Goal: Task Accomplishment & Management: Complete application form

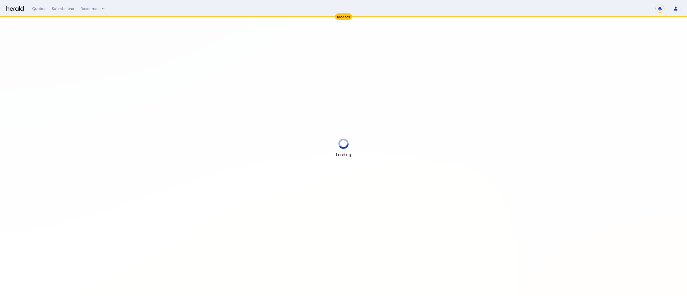
click at [82, 9] on button "Resources" at bounding box center [92, 8] width 25 height 5
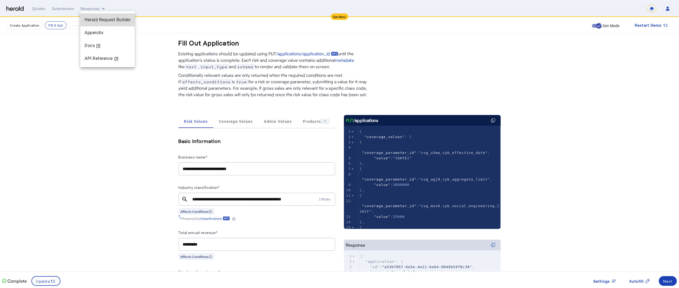
click at [96, 15] on div "Herald Request Builder" at bounding box center [107, 19] width 54 height 13
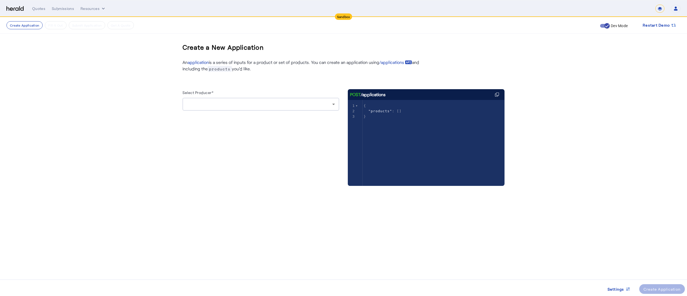
click at [241, 109] on div at bounding box center [261, 104] width 148 height 13
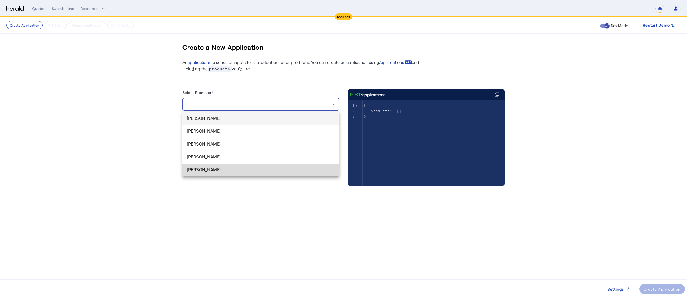
click at [210, 167] on span "[PERSON_NAME]" at bounding box center [261, 170] width 148 height 6
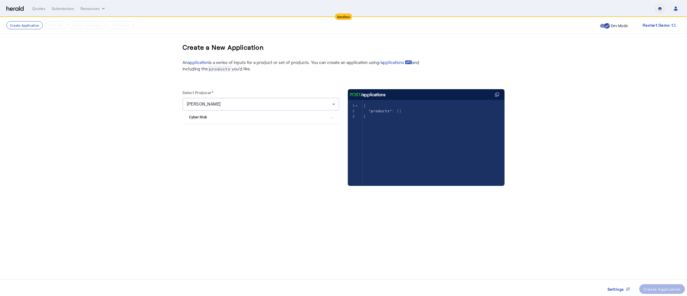
click at [236, 121] on mat-expansion-panel-header "Cyber Risk" at bounding box center [260, 117] width 157 height 13
click at [221, 144] on label "Herald Cyber" at bounding box center [211, 143] width 23 height 5
click at [667, 285] on span at bounding box center [662, 288] width 46 height 13
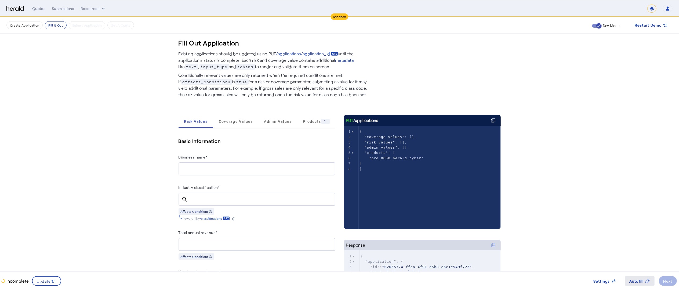
click at [632, 282] on span "Autofill" at bounding box center [636, 281] width 14 height 6
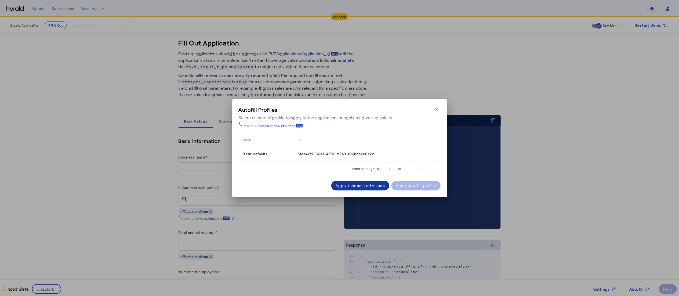
click at [339, 185] on div "Apply randomized values" at bounding box center [359, 185] width 49 height 6
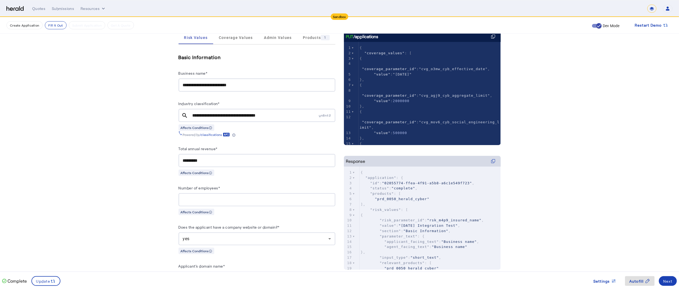
scroll to position [86, 0]
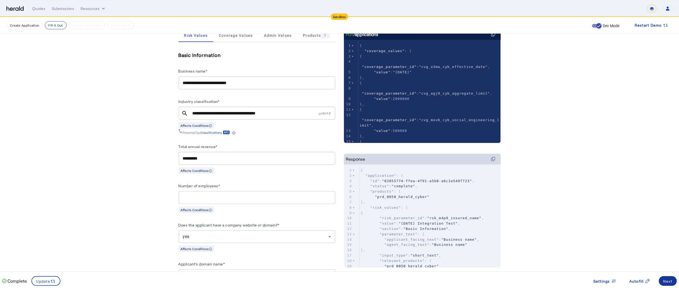
click at [666, 276] on span at bounding box center [667, 280] width 18 height 13
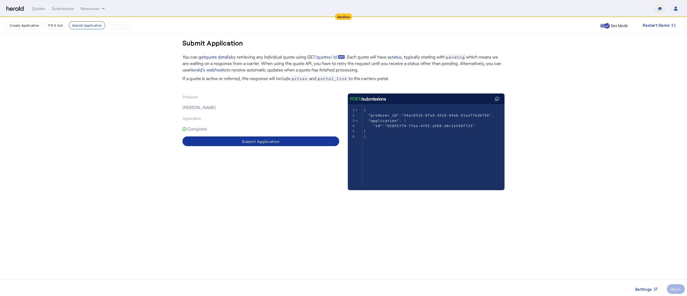
click at [239, 138] on span at bounding box center [260, 141] width 157 height 13
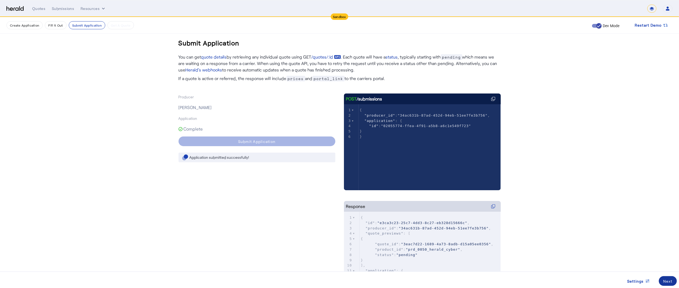
click at [668, 282] on div "Next" at bounding box center [667, 281] width 9 height 6
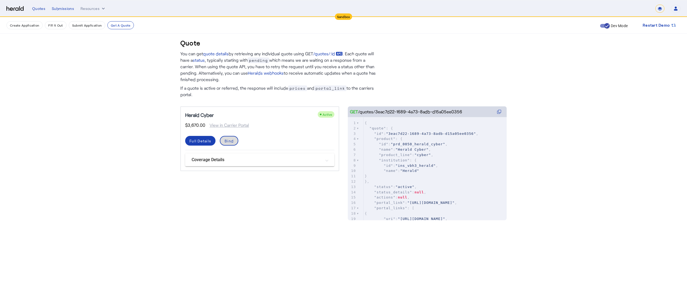
click at [222, 142] on span at bounding box center [228, 140] width 17 height 13
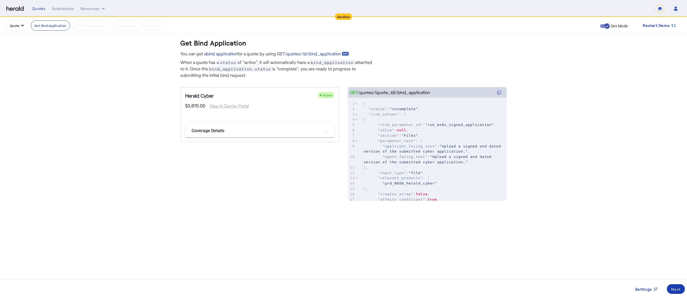
click at [676, 289] on div "Next" at bounding box center [675, 289] width 9 height 6
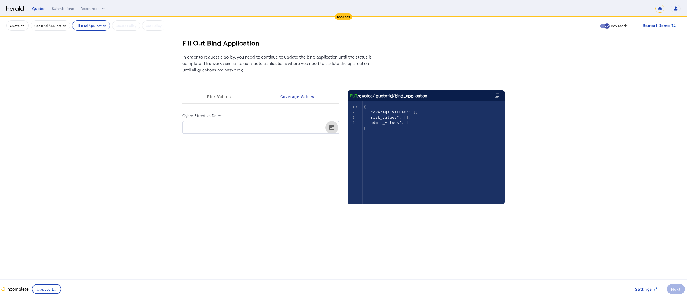
click at [328, 125] on span "Open calendar" at bounding box center [331, 127] width 13 height 13
click at [223, 204] on span "20" at bounding box center [222, 200] width 10 height 10
type input "**********"
click at [55, 291] on icon at bounding box center [53, 288] width 5 height 5
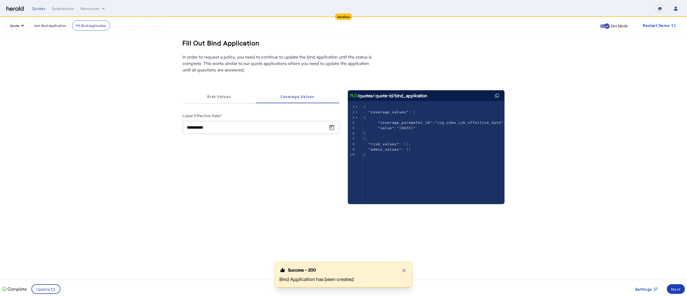
click at [676, 290] on div "Success - 200 Close modal Bind Application has been created" at bounding box center [343, 279] width 687 height 34
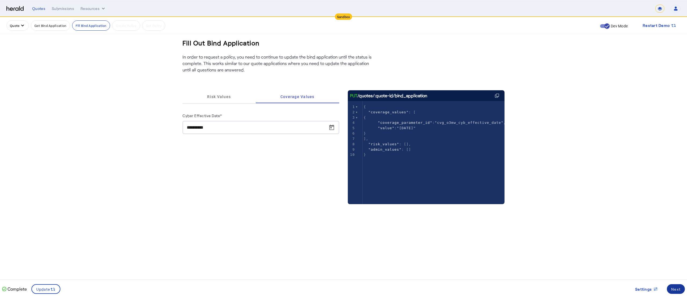
click at [675, 288] on div "Next" at bounding box center [675, 289] width 9 height 6
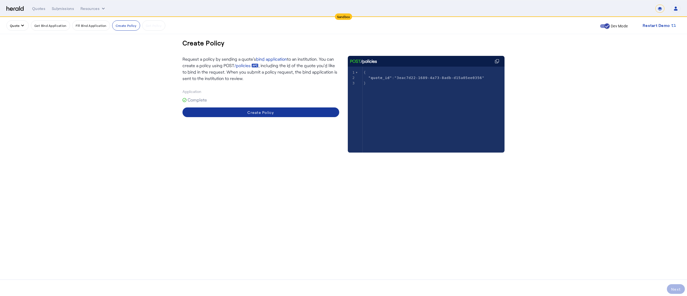
click at [310, 108] on span at bounding box center [260, 112] width 157 height 13
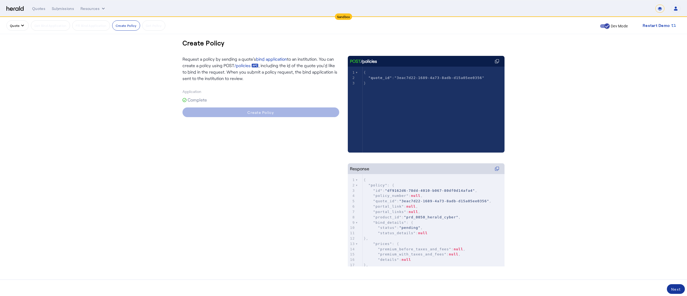
click at [675, 287] on div "Next" at bounding box center [675, 289] width 9 height 6
